Goal: Information Seeking & Learning: Find specific page/section

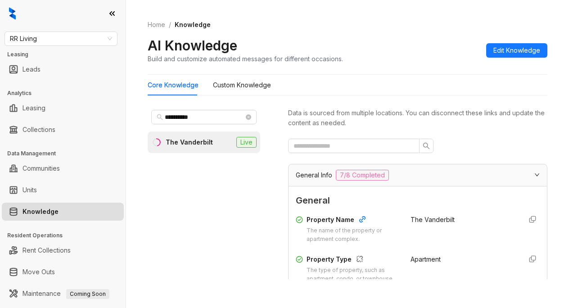
scroll to position [360, 0]
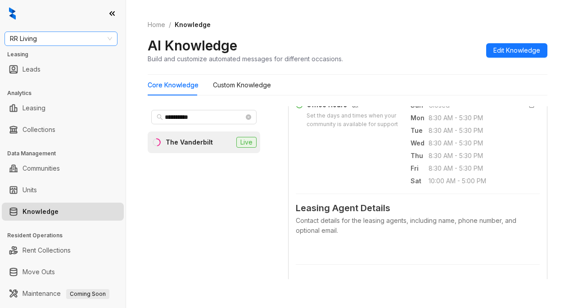
click at [56, 39] on span "RR Living" at bounding box center [61, 39] width 102 height 14
click at [72, 42] on input "**********" at bounding box center [57, 39] width 94 height 14
type input "**********"
click at [72, 63] on div "United Apartment Group" at bounding box center [60, 57] width 109 height 14
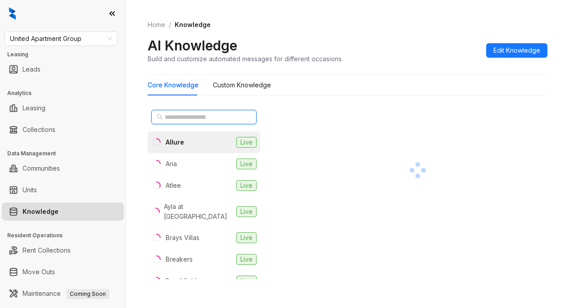
click at [201, 113] on input "text" at bounding box center [204, 117] width 79 height 10
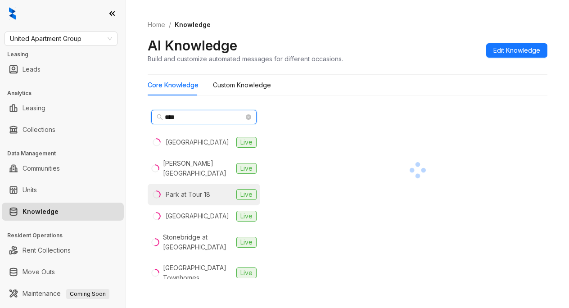
type input "****"
click at [193, 190] on div "Park at Tour 18" at bounding box center [188, 195] width 45 height 10
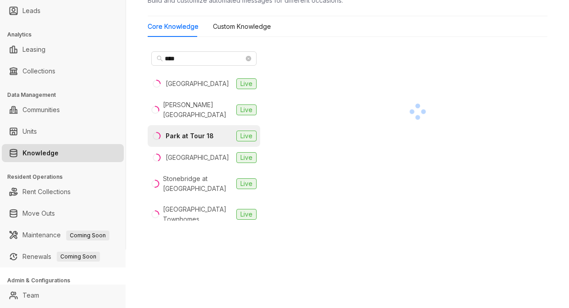
scroll to position [78, 0]
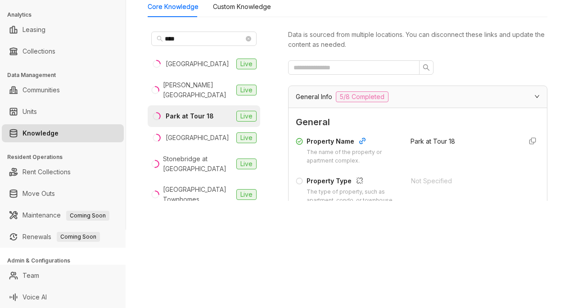
click at [427, 126] on span "General" at bounding box center [418, 122] width 244 height 14
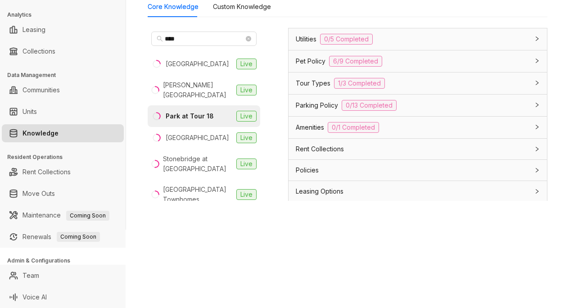
scroll to position [765, 0]
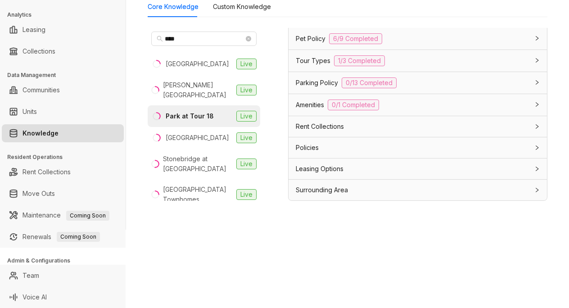
click at [305, 66] on span "Tour Types" at bounding box center [313, 61] width 35 height 10
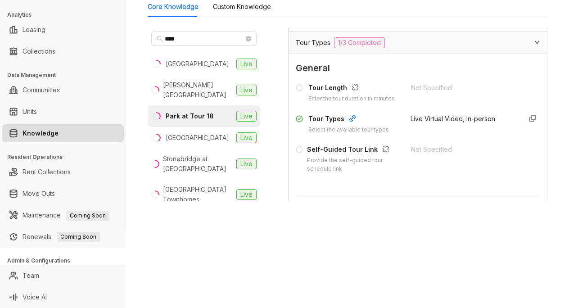
click at [425, 237] on div "United Apartment Group Leasing Leads Analytics Leasing Collections Data Managem…" at bounding box center [284, 154] width 569 height 308
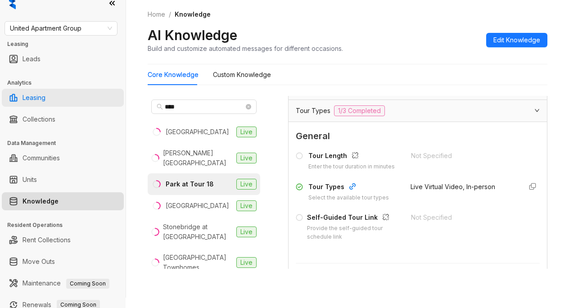
scroll to position [0, 0]
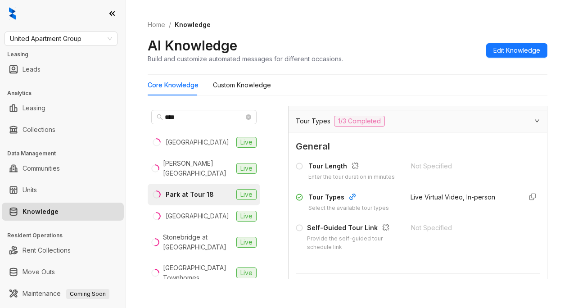
click at [416, 41] on div "AI Knowledge Build and customize automated messages for different occasions. Ed…" at bounding box center [348, 50] width 400 height 27
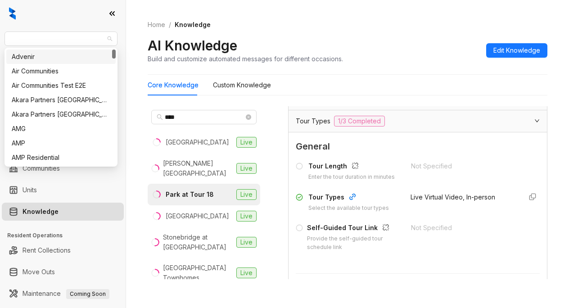
drag, startPoint x: 86, startPoint y: 41, endPoint x: -6, endPoint y: 43, distance: 91.9
click at [0, 43] on html "United Apartment Group Leasing Leads Analytics Leasing Collections Data Managem…" at bounding box center [284, 154] width 569 height 308
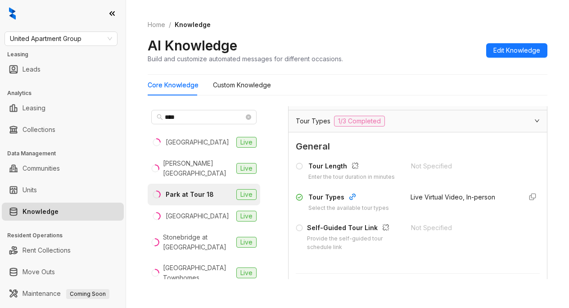
click at [27, 46] on div "United Apartment Group Leasing Leads Analytics Leasing Collections Data Managem…" at bounding box center [63, 154] width 126 height 308
click at [83, 32] on div "United Apartment Group" at bounding box center [61, 39] width 113 height 14
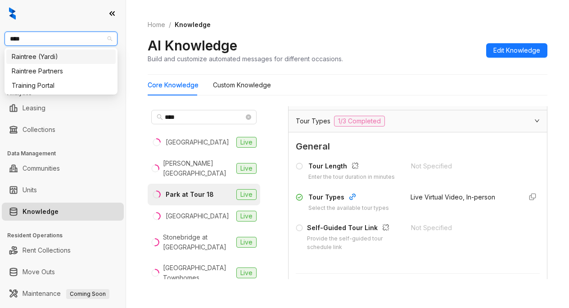
type input "*****"
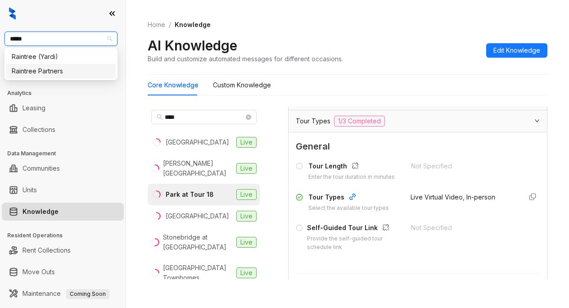
click at [61, 69] on div "Raintree Partners" at bounding box center [61, 71] width 99 height 10
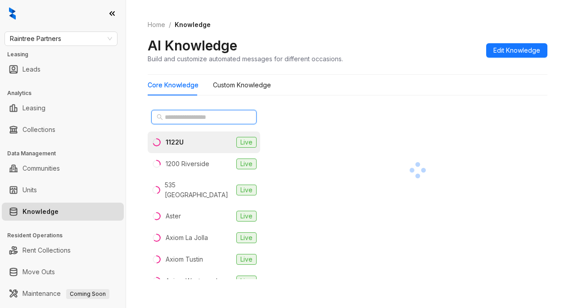
click at [173, 116] on input "text" at bounding box center [204, 117] width 79 height 10
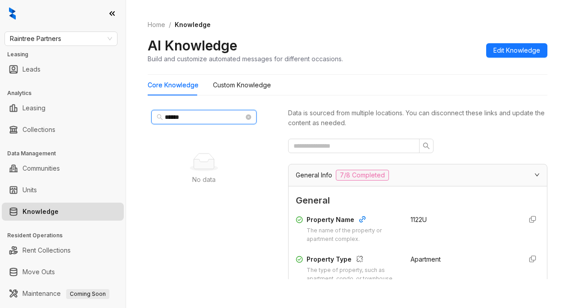
type input "*****"
click at [426, 47] on div "AI Knowledge Build and customize automated messages for different occasions. Ed…" at bounding box center [348, 50] width 400 height 27
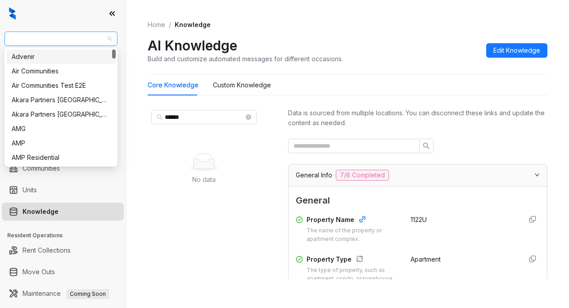
click at [67, 41] on span "Raintree Partners" at bounding box center [61, 39] width 102 height 14
type input "***"
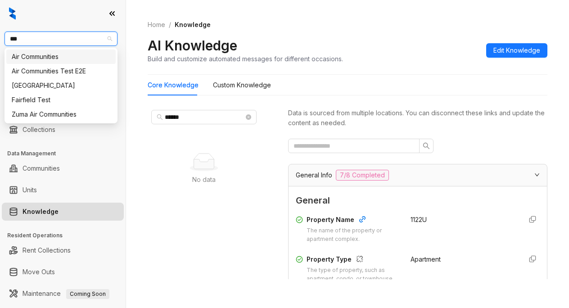
click at [57, 58] on div "Air Communities" at bounding box center [61, 57] width 99 height 10
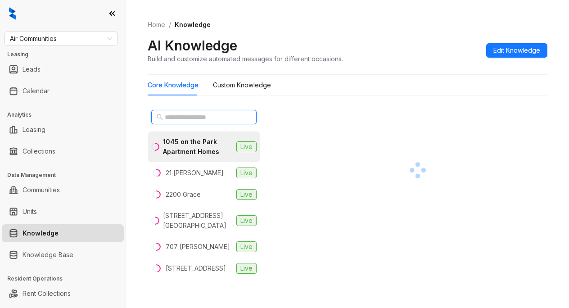
click at [191, 116] on input "text" at bounding box center [204, 117] width 79 height 10
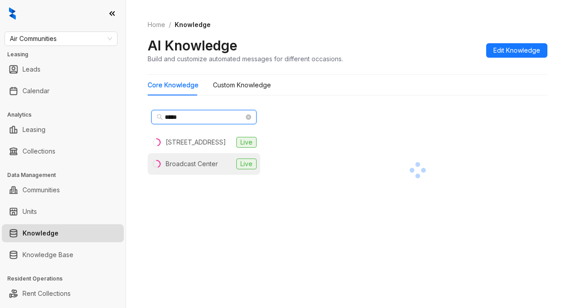
type input "*****"
click at [189, 169] on div "Broadcast Center" at bounding box center [192, 164] width 52 height 10
click at [440, 108] on div at bounding box center [417, 170] width 259 height 128
click at [196, 169] on div "Broadcast Center" at bounding box center [194, 164] width 57 height 10
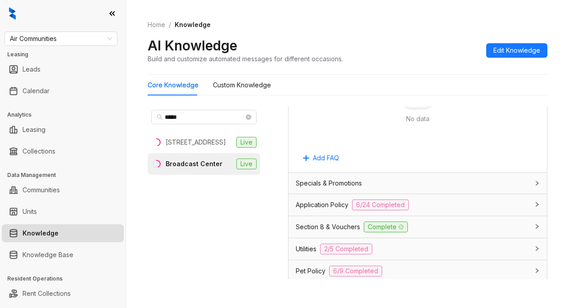
scroll to position [630, 0]
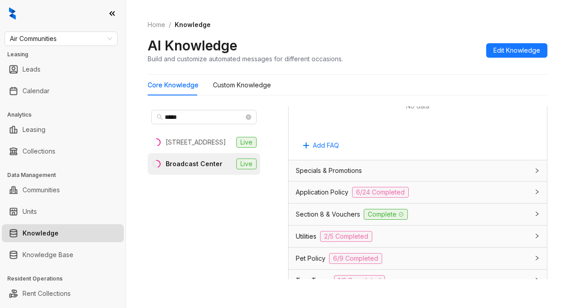
click at [322, 197] on span "Application Policy" at bounding box center [322, 192] width 53 height 10
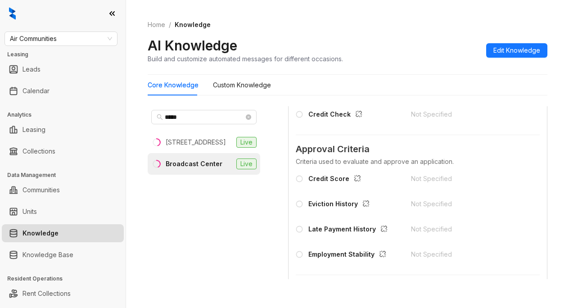
scroll to position [945, 0]
click at [411, 54] on div "AI Knowledge Build and customize automated messages for different occasions. Ed…" at bounding box center [348, 50] width 400 height 27
drag, startPoint x: 464, startPoint y: 38, endPoint x: 499, endPoint y: 0, distance: 51.9
click at [465, 34] on div "Home / Knowledge AI Knowledge Build and customize automated messages for differ…" at bounding box center [348, 42] width 400 height 66
